Goal: Information Seeking & Learning: Find specific fact

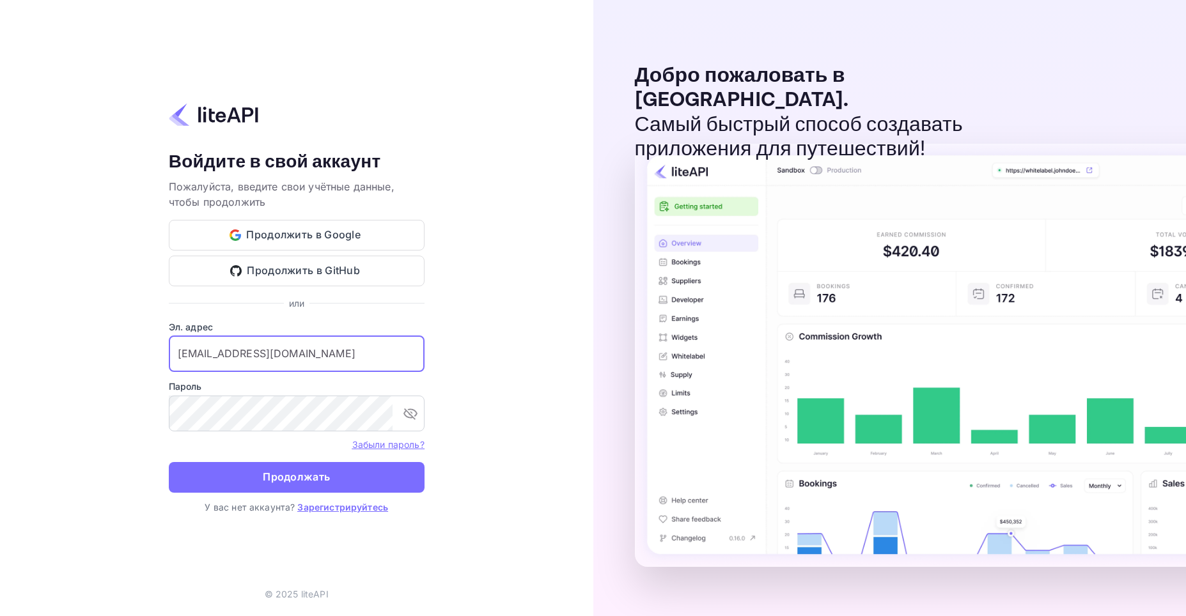
click at [297, 352] on input "[EMAIL_ADDRESS][DOMAIN_NAME]" at bounding box center [297, 354] width 256 height 36
click at [508, 341] on div "Ваша учётная запись успешно создана, на ваш адрес электронной почты отправлена …" at bounding box center [296, 308] width 593 height 616
paste input "[EMAIL_ADDRESS]"
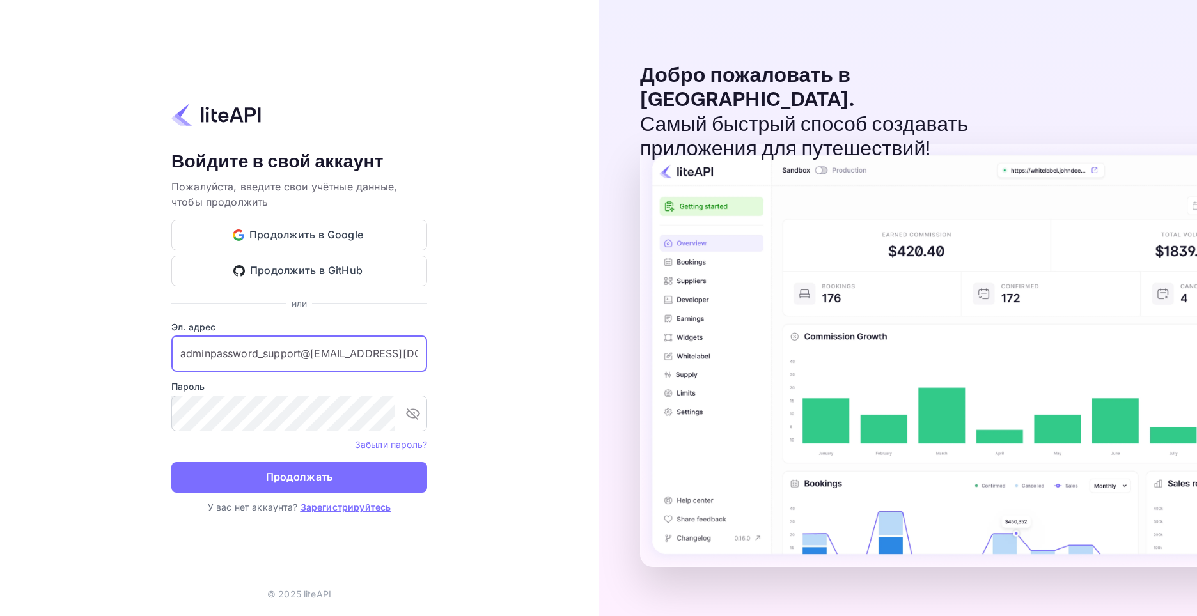
click at [479, 308] on div "Ваша учётная запись успешно создана, на ваш адрес электронной почты отправлена …" at bounding box center [299, 308] width 598 height 616
click at [165, 414] on div "Ваша учётная запись успешно создана, на ваш адрес электронной почты отправлена …" at bounding box center [299, 308] width 598 height 616
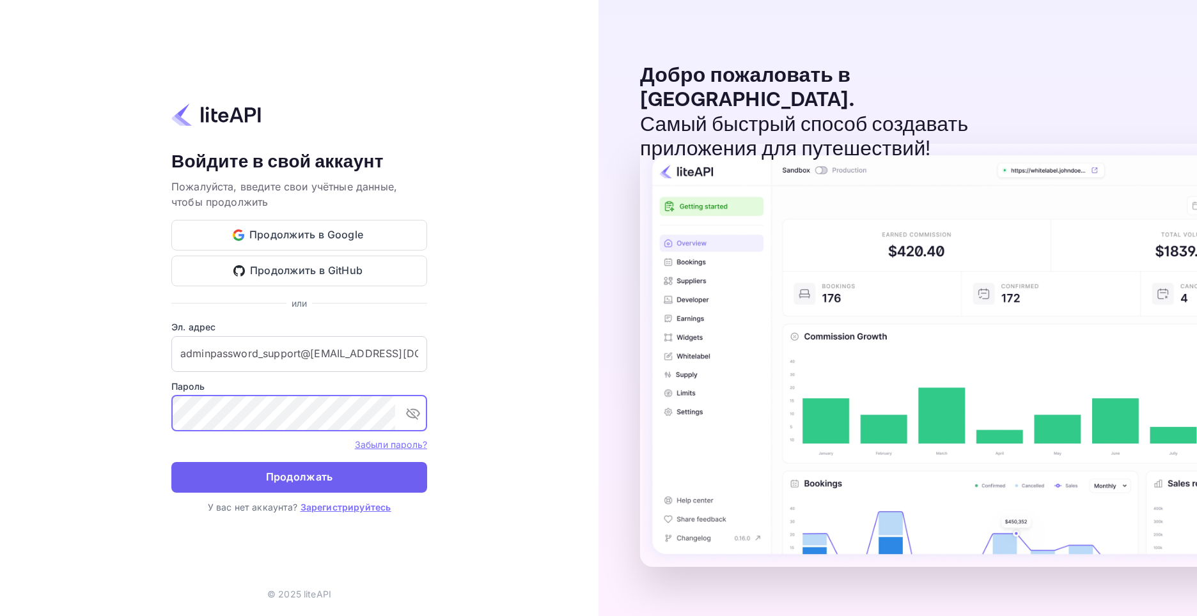
click at [305, 470] on body "Ваша учётная запись успешно создана, на ваш адрес электронной почты отправлена …" at bounding box center [598, 308] width 1197 height 616
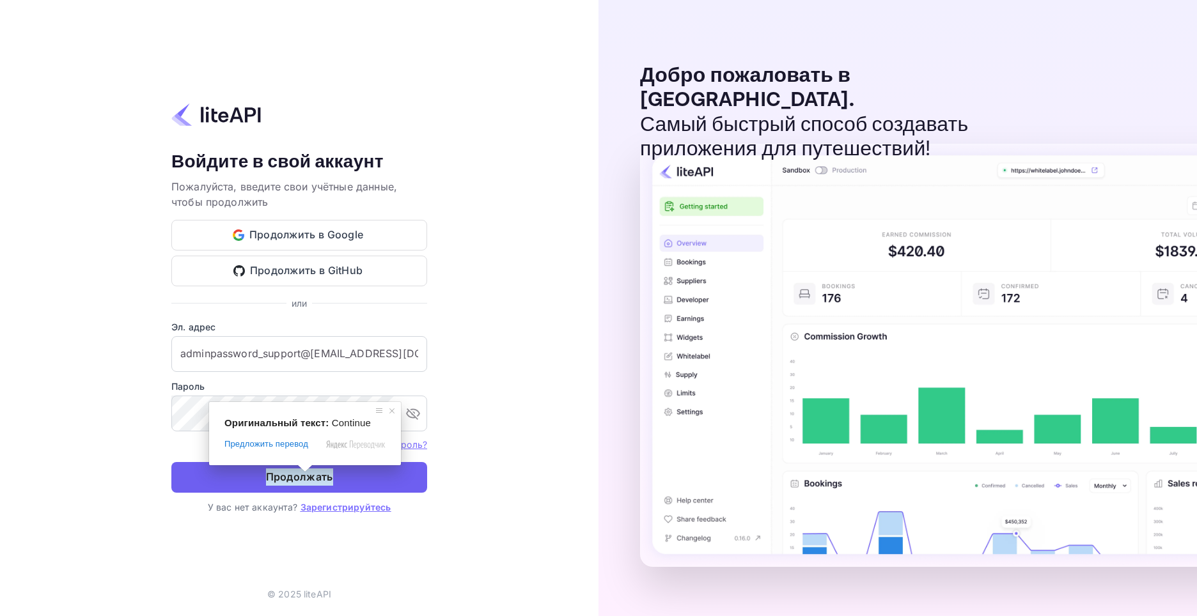
click at [305, 472] on span at bounding box center [305, 469] width 17 height 8
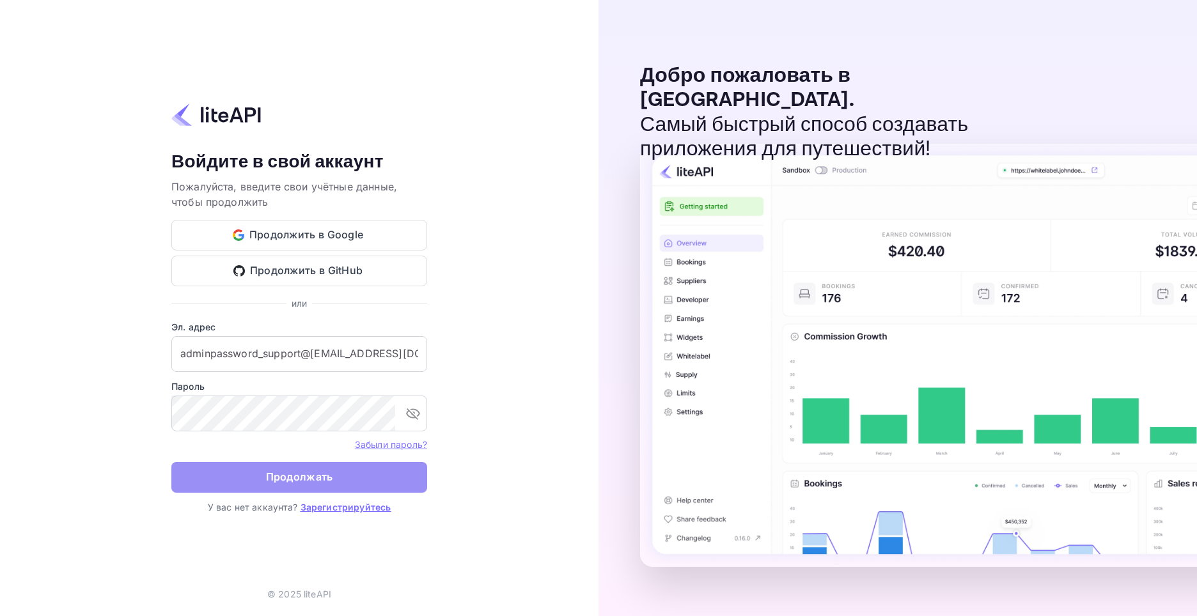
click at [342, 473] on button "Продолжать" at bounding box center [299, 477] width 256 height 31
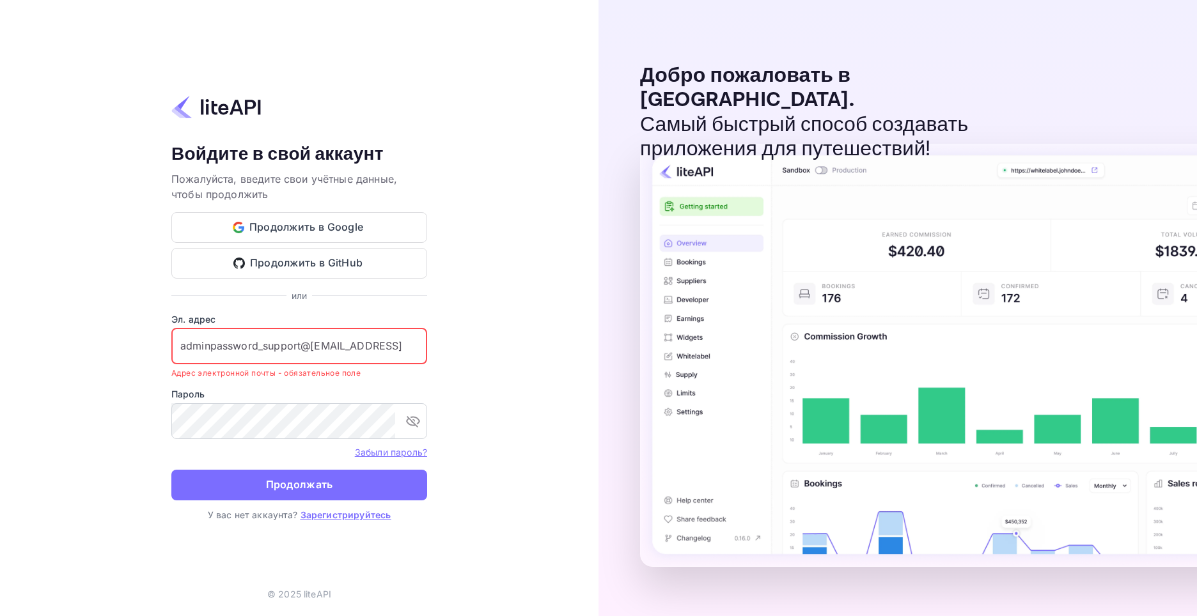
type input "adminpassword_support@[EMAIL_ADDRESS][DOMAIN_NAME]"
drag, startPoint x: 398, startPoint y: 345, endPoint x: 81, endPoint y: 348, distance: 316.4
click at [81, 348] on div "Ваша учётная запись успешно создана, на ваш адрес электронной почты отправлена …" at bounding box center [299, 308] width 598 height 616
paste input "[EMAIL_ADDRESS][DOMAIN_NAME]"
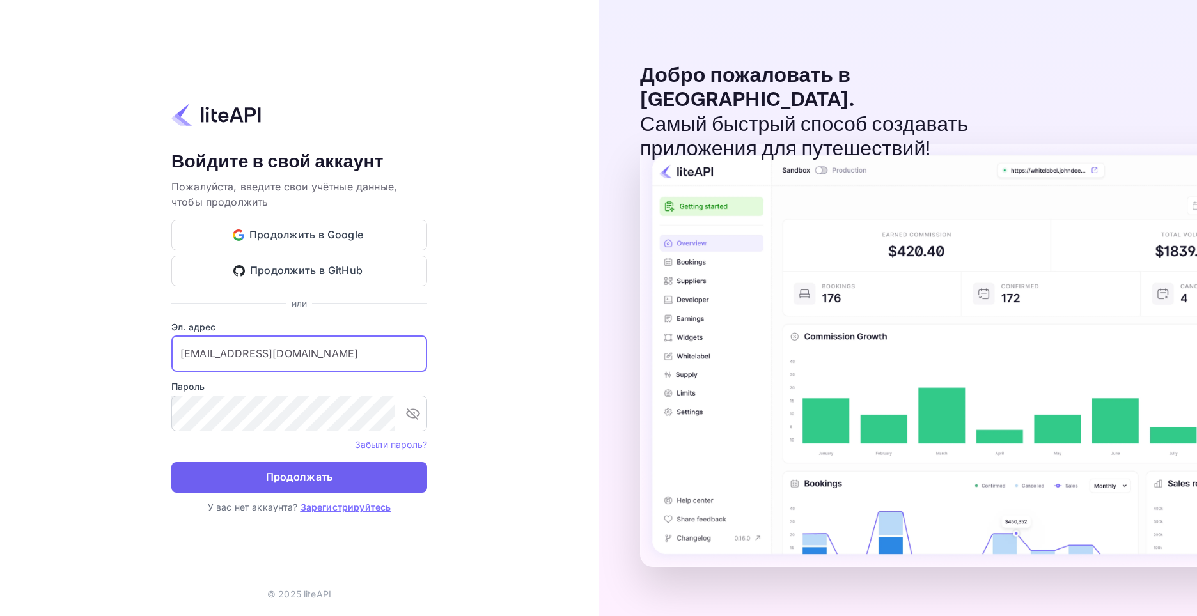
type input "[EMAIL_ADDRESS][DOMAIN_NAME]"
click at [321, 481] on ya-tr-span "Продолжать" at bounding box center [299, 477] width 67 height 17
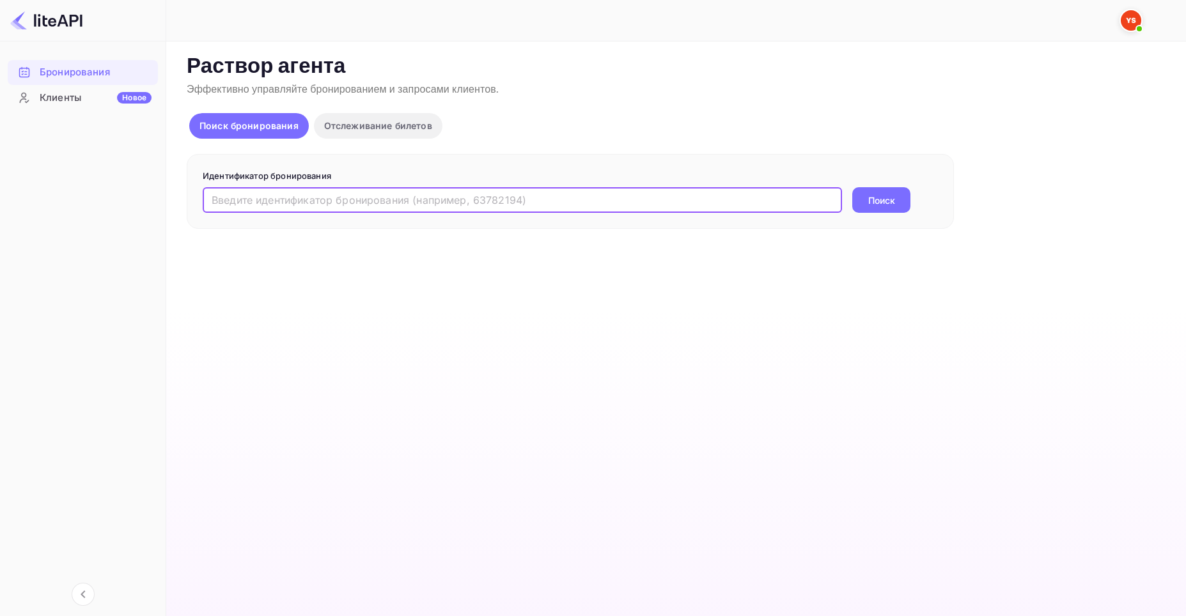
click at [345, 201] on input "text" at bounding box center [522, 200] width 639 height 26
paste input "9303460"
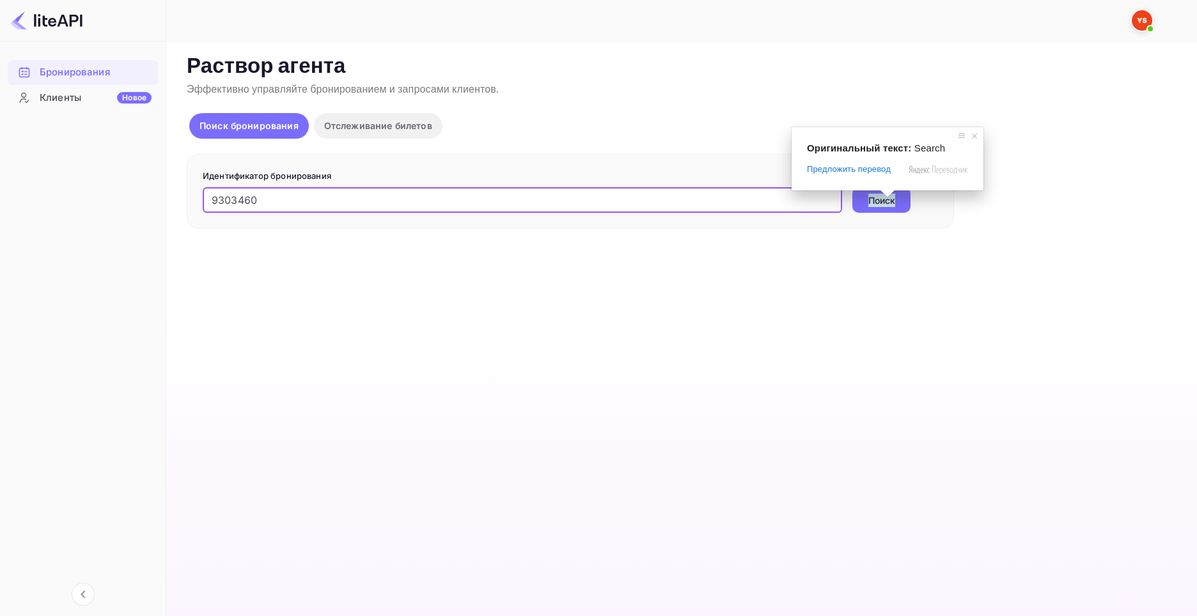
type input "9303460"
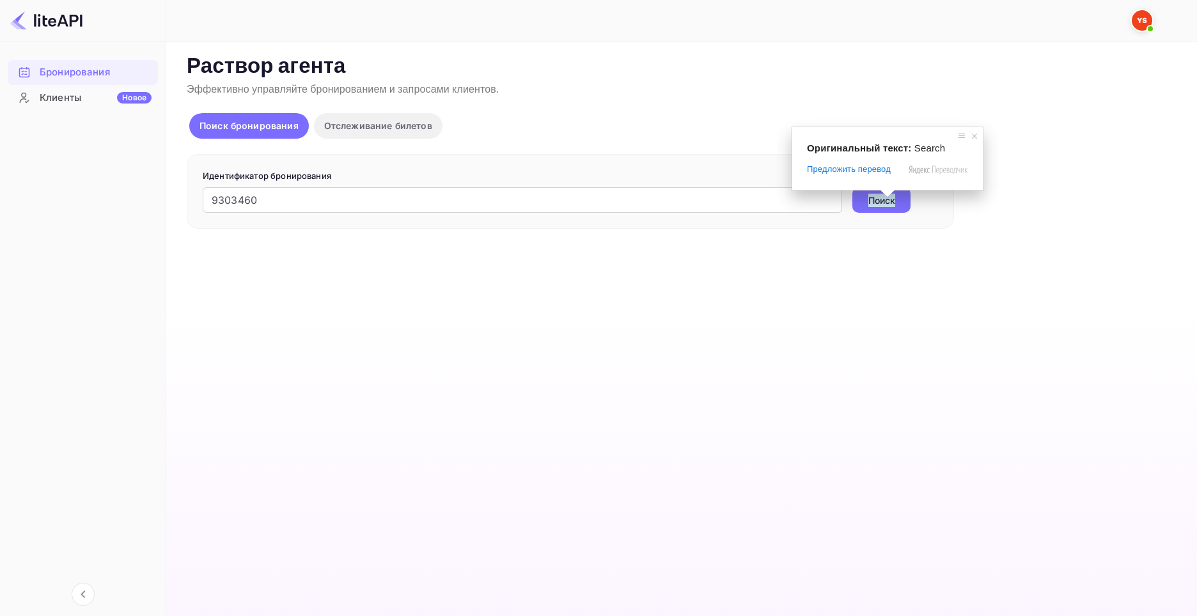
click at [887, 198] on span at bounding box center [887, 194] width 17 height 8
click at [882, 201] on ya-tr-span "Поиск" at bounding box center [881, 200] width 27 height 13
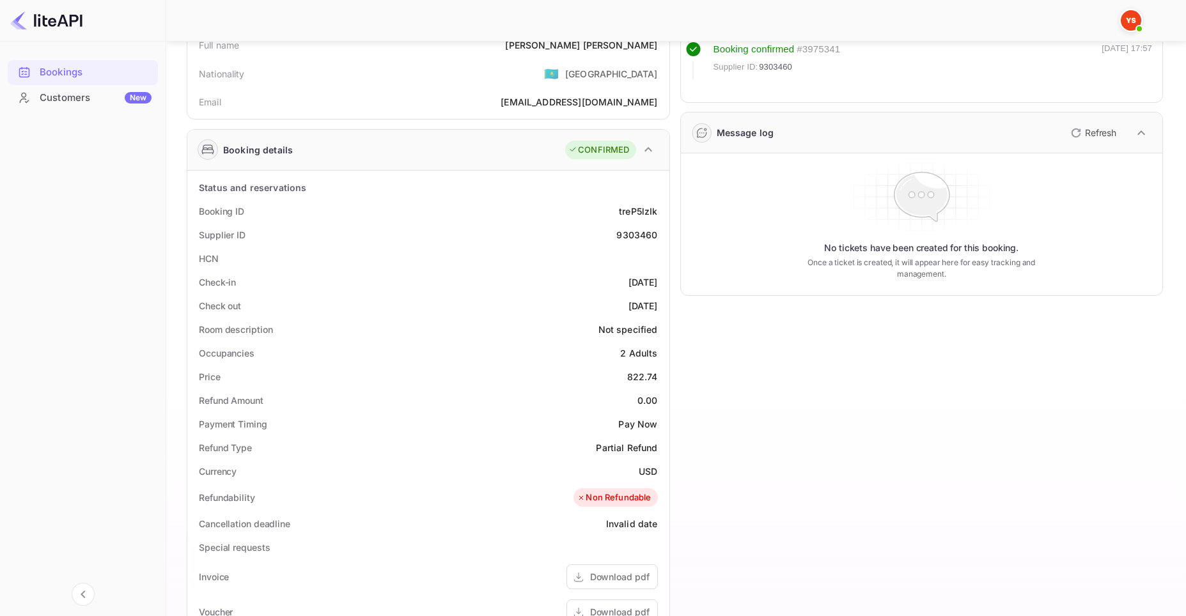
scroll to position [128, 0]
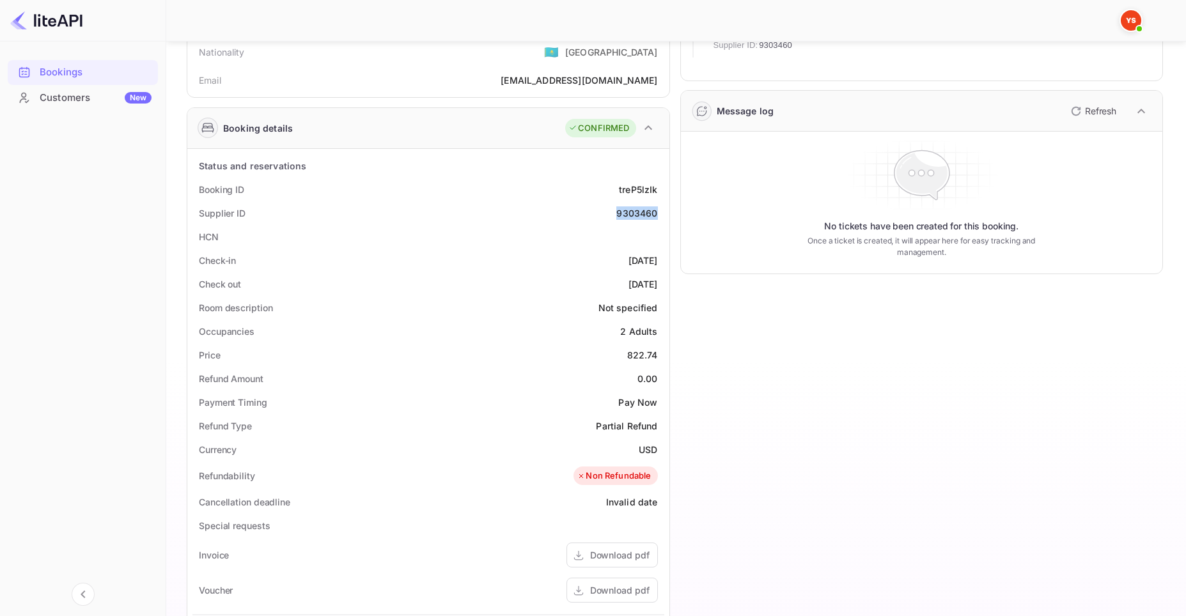
drag, startPoint x: 617, startPoint y: 215, endPoint x: 662, endPoint y: 215, distance: 44.7
click at [662, 215] on div "Supplier ID 9303460" at bounding box center [428, 213] width 472 height 24
copy div "9303460"
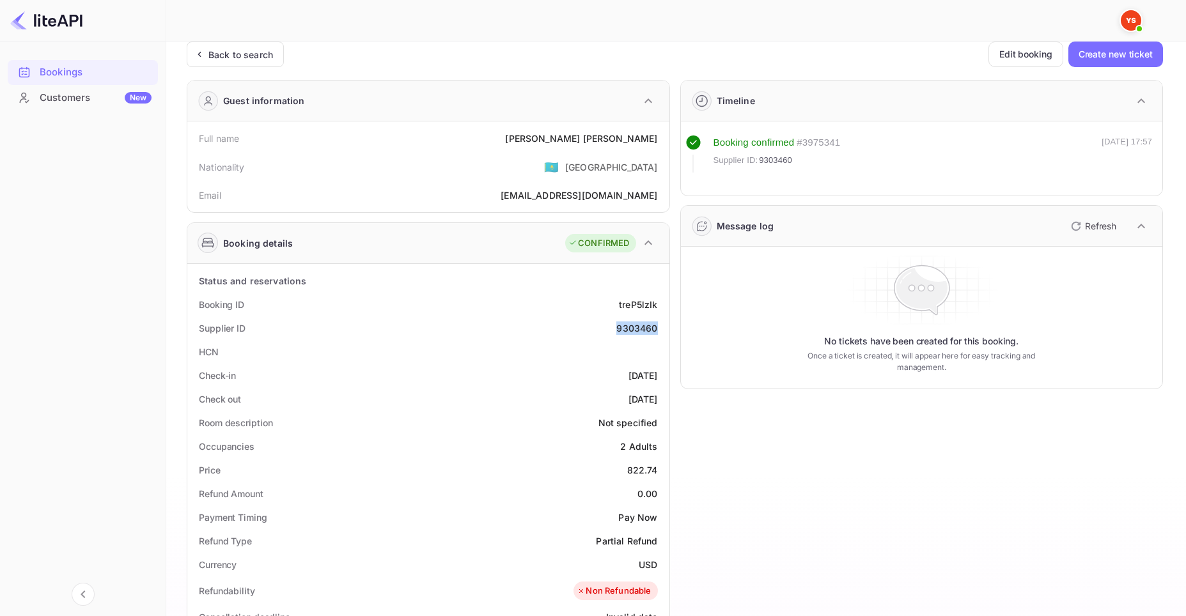
scroll to position [0, 0]
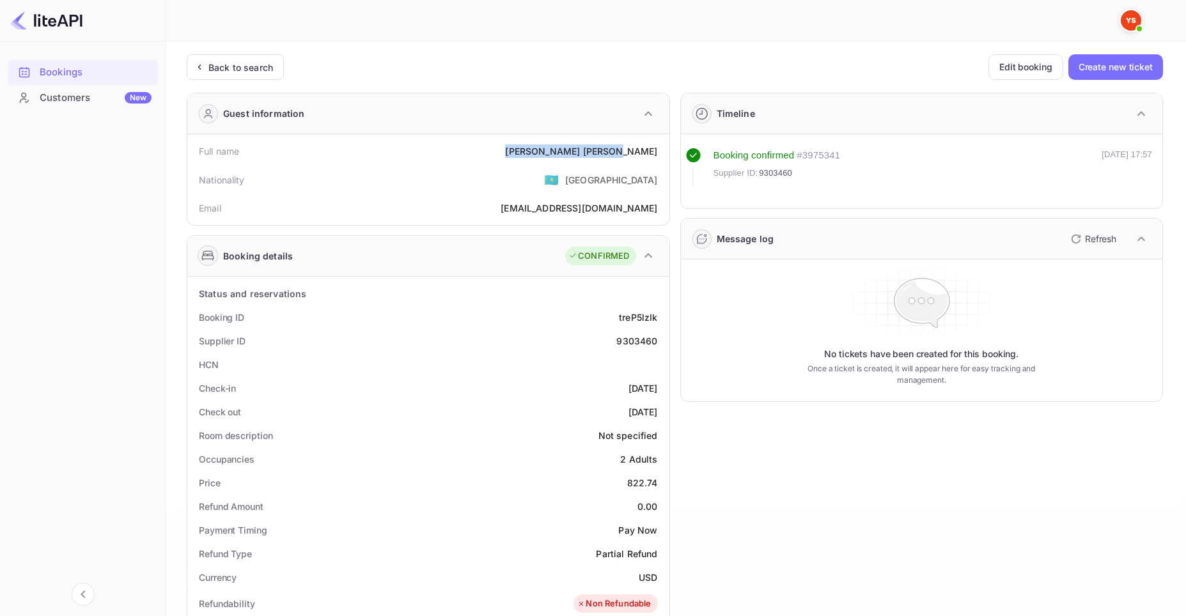
drag, startPoint x: 593, startPoint y: 153, endPoint x: 657, endPoint y: 153, distance: 63.9
click at [657, 153] on div "Artur Abramov" at bounding box center [581, 150] width 152 height 13
copy div "Artur Abramov"
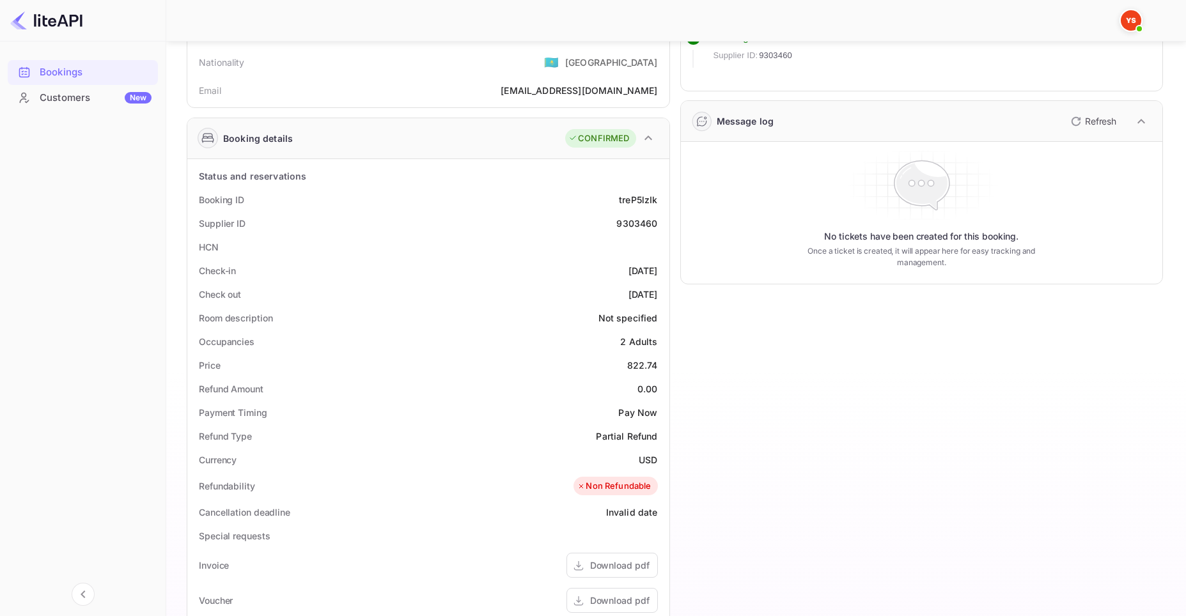
scroll to position [128, 0]
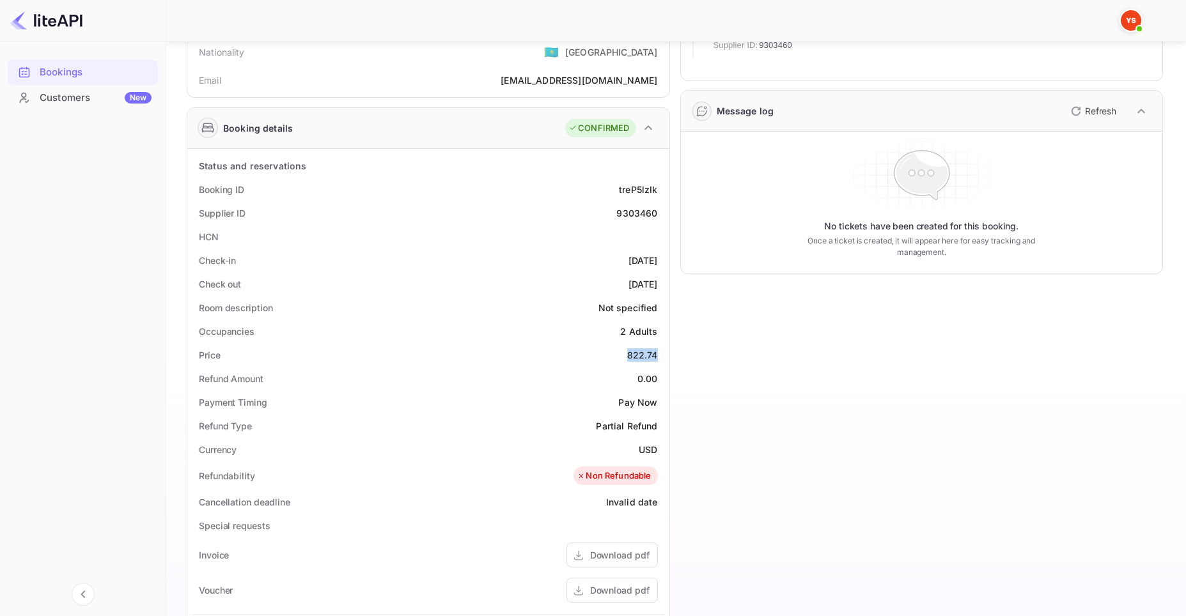
drag, startPoint x: 628, startPoint y: 355, endPoint x: 657, endPoint y: 361, distance: 29.2
click at [657, 361] on div "822.74" at bounding box center [642, 354] width 31 height 13
copy div "822.74"
drag, startPoint x: 639, startPoint y: 451, endPoint x: 661, endPoint y: 454, distance: 22.0
click at [661, 454] on div "Currency USD" at bounding box center [428, 450] width 472 height 24
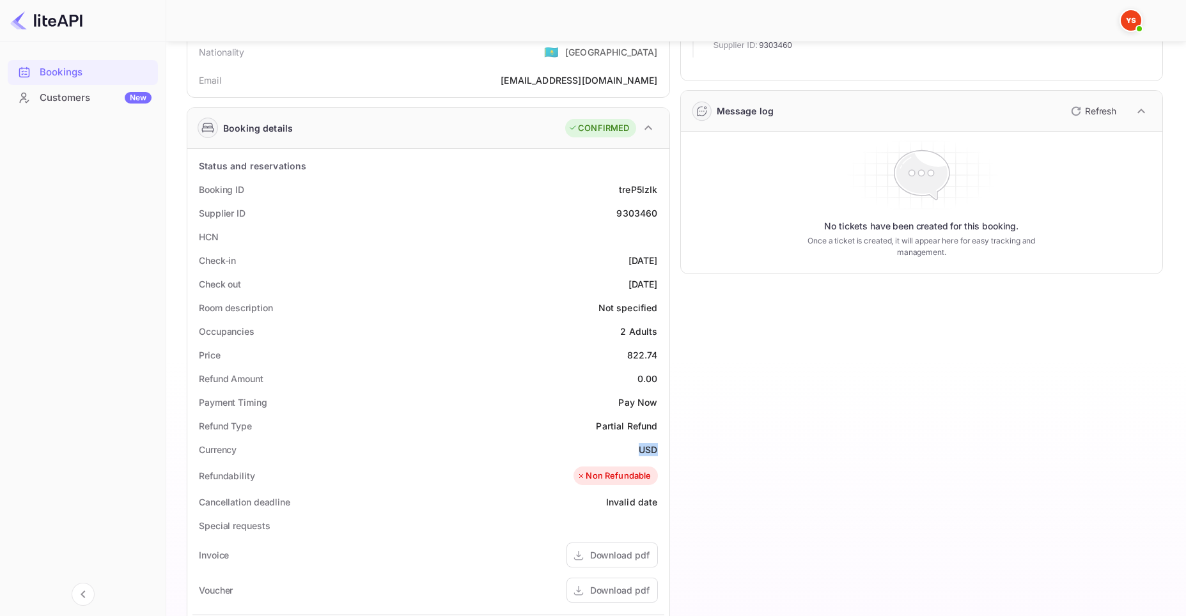
copy ya-tr-span "USD"
